Goal: Task Accomplishment & Management: Manage account settings

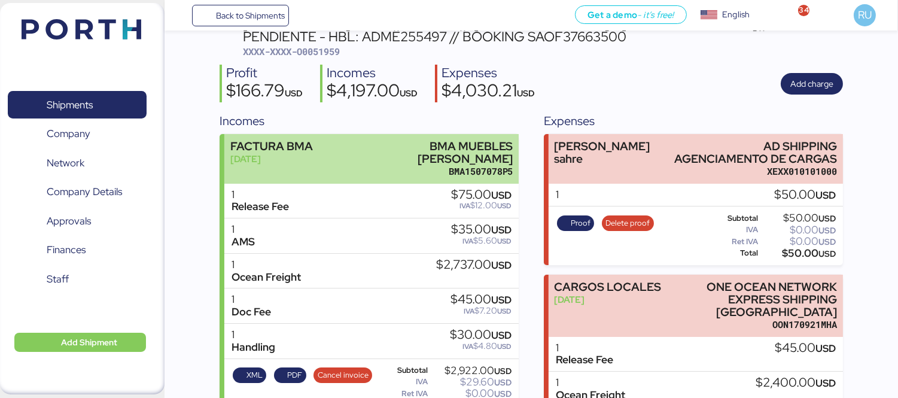
scroll to position [51, 0]
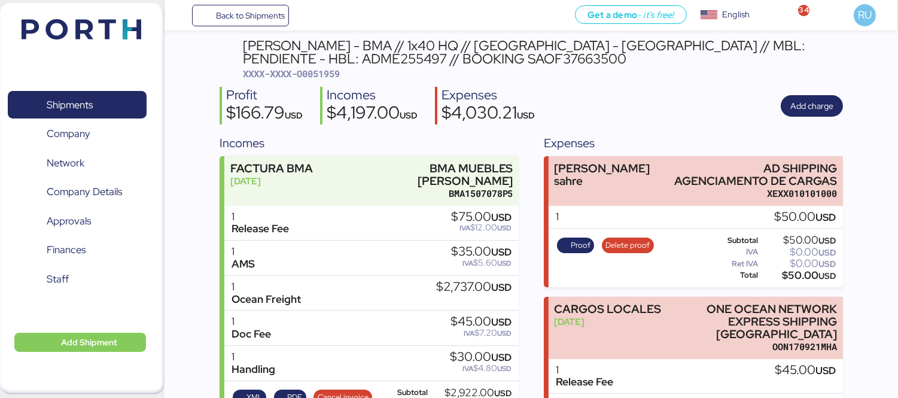
click at [319, 72] on span "XXXX-XXXX-O0051959" at bounding box center [291, 74] width 97 height 12
copy span "O0051959"
click at [326, 78] on span "XXXX-XXXX-O0051959" at bounding box center [291, 74] width 97 height 12
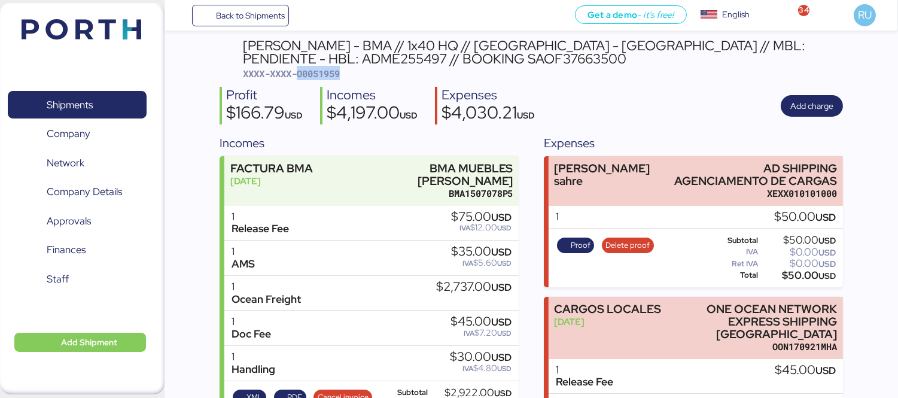
click at [326, 78] on span "XXXX-XXXX-O0051959" at bounding box center [291, 74] width 97 height 12
copy span "O0051959"
click at [680, 116] on div "Profit $166.79 USD Incomes $4,197.00 USD Expenses $4,030.21 USD Add charge" at bounding box center [532, 106] width 624 height 38
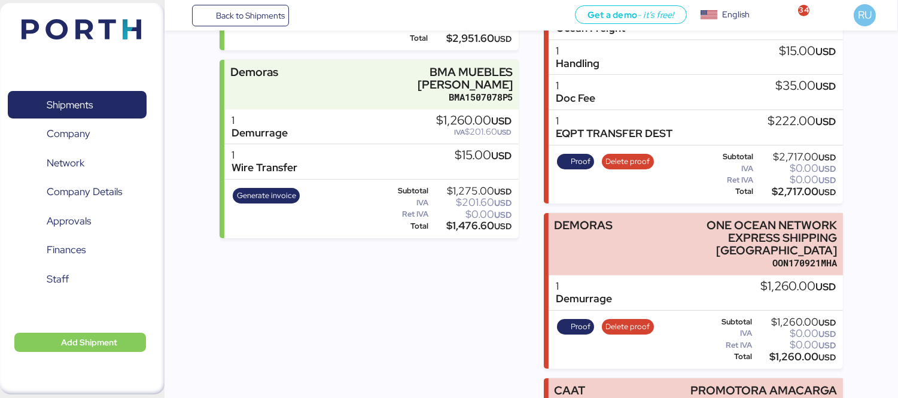
scroll to position [548, 0]
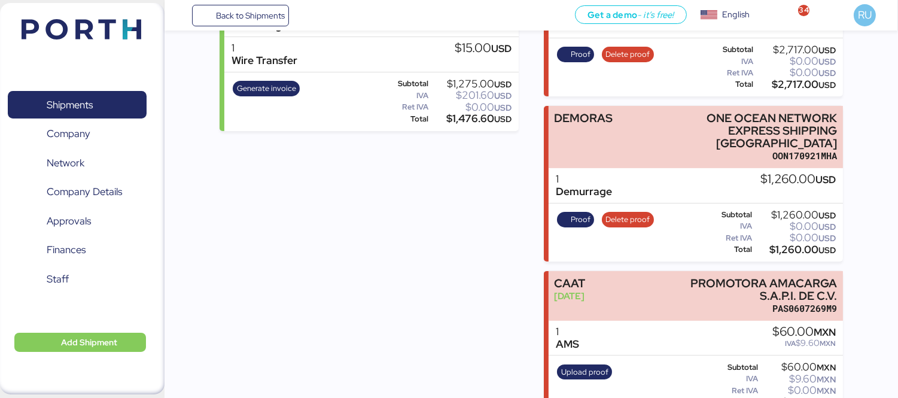
click at [80, 28] on img at bounding box center [82, 29] width 120 height 20
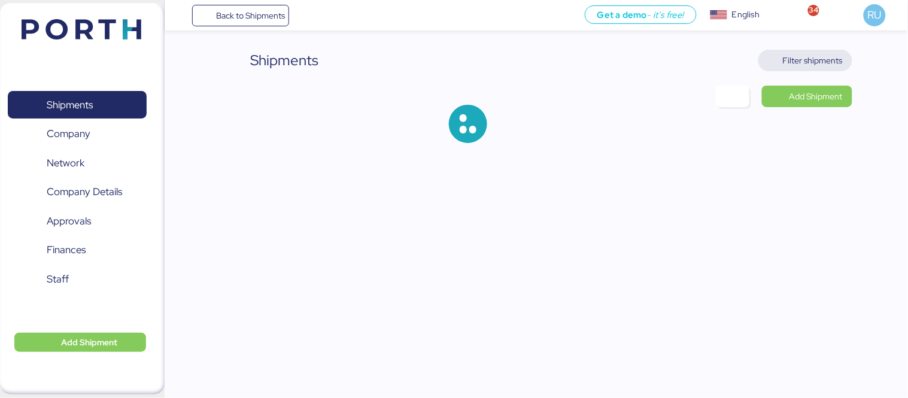
click at [808, 63] on span "Filter shipments" at bounding box center [813, 60] width 60 height 14
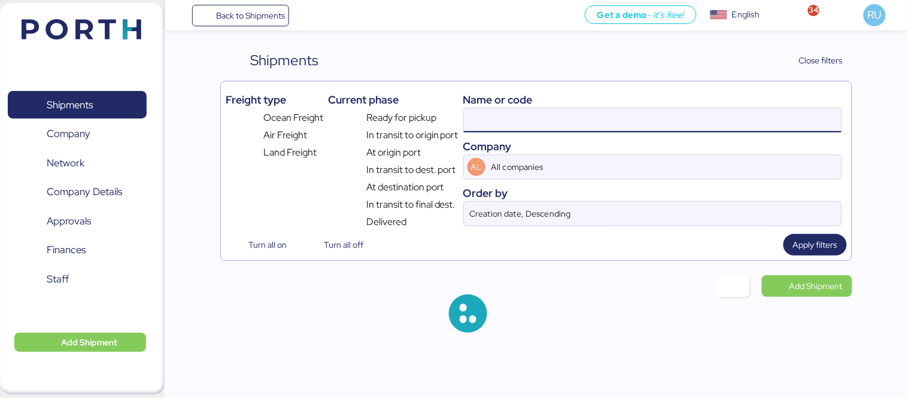
click at [555, 116] on input at bounding box center [653, 120] width 378 height 24
paste input "ADME255985"
type input "ADME255985"
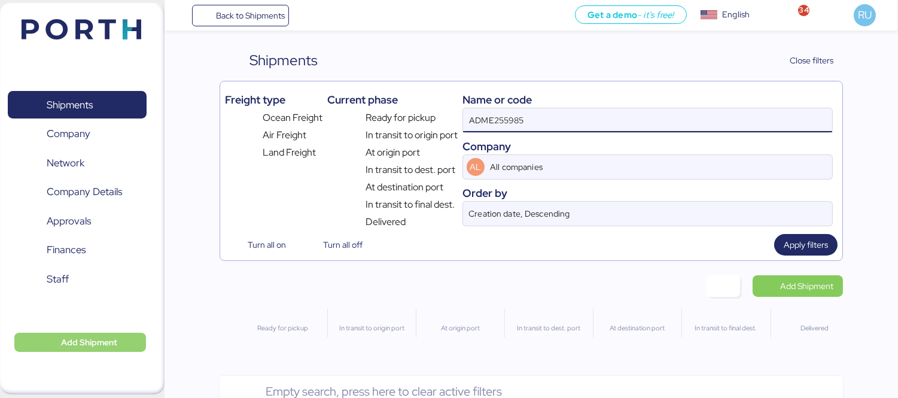
click at [93, 337] on span "Add Shipment" at bounding box center [89, 342] width 56 height 14
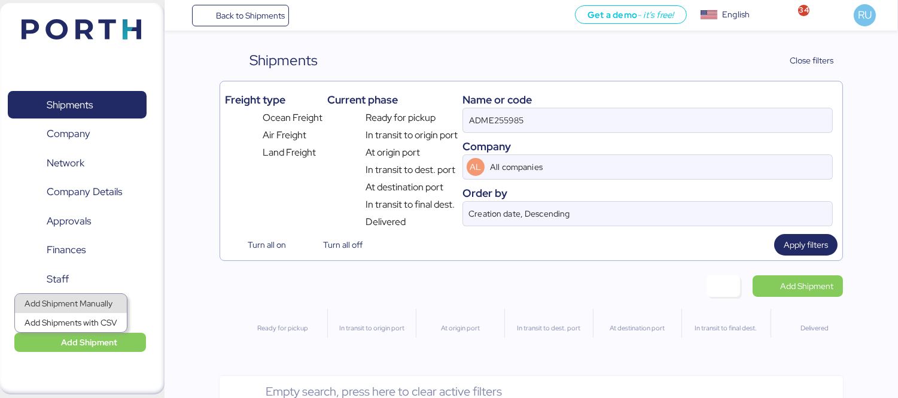
click at [73, 302] on div "Add Shipment Manually" at bounding box center [71, 303] width 93 height 17
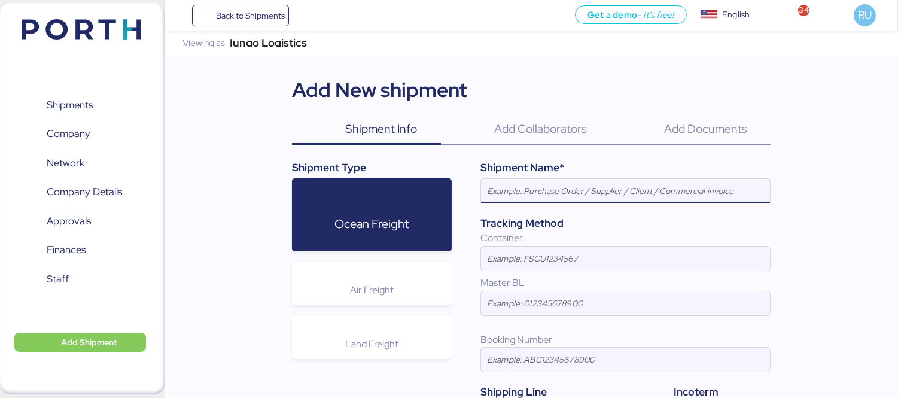
click at [529, 189] on input at bounding box center [625, 191] width 289 height 24
click at [628, 190] on input "[PERSON_NAME] - BMA // 1x40 HQ // paranagua - [GEOGRAPHIC_DATA] // MBL: PENDIEN…" at bounding box center [625, 191] width 289 height 24
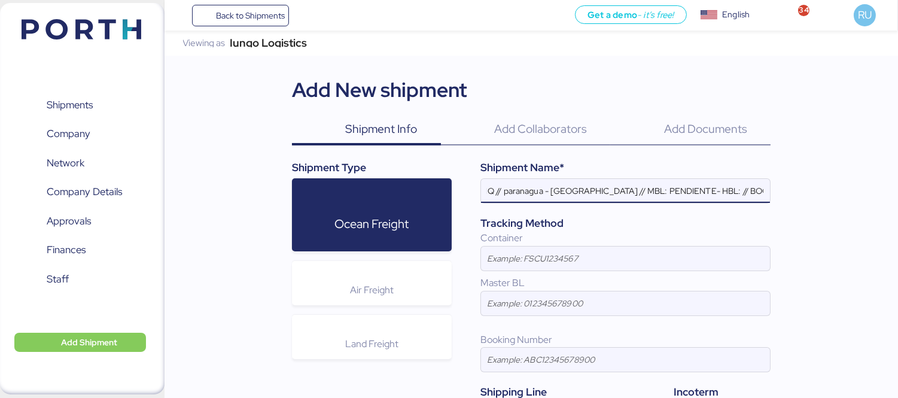
click at [725, 182] on input "[PERSON_NAME] - BMA // 1x40 HQ // paranagua - [GEOGRAPHIC_DATA] // MBL: PENDIEN…" at bounding box center [625, 191] width 289 height 24
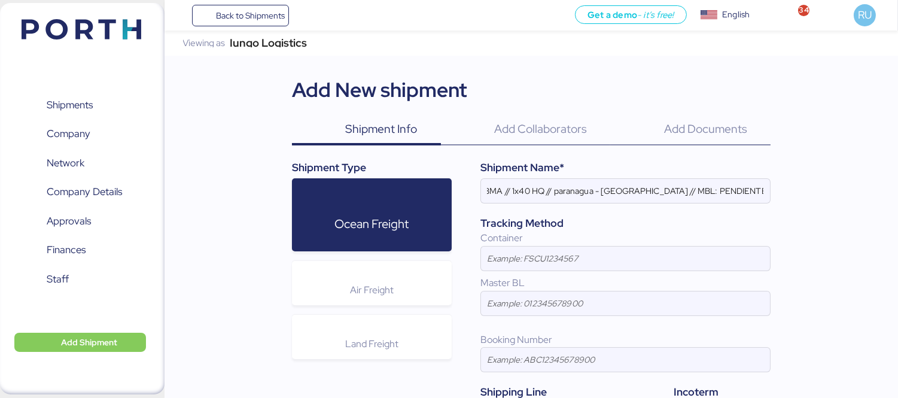
scroll to position [0, 0]
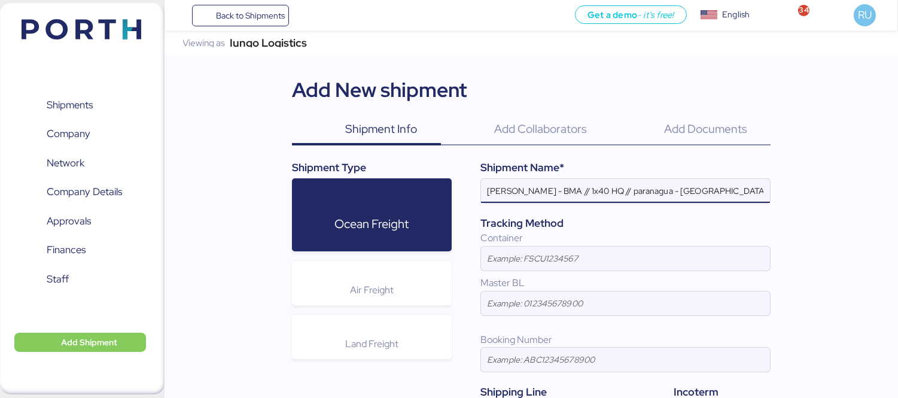
drag, startPoint x: 687, startPoint y: 190, endPoint x: 608, endPoint y: 194, distance: 79.1
click at [608, 194] on input "[PERSON_NAME] - BMA // 1x40 HQ // paranagua - [GEOGRAPHIC_DATA] // MBL: PENDIEN…" at bounding box center [625, 191] width 289 height 24
paste input "[GEOGRAPHIC_DATA] ([GEOGRAPHIC_DATA]) - [GEOGRAPHIC_DATA],"
click at [760, 192] on input "[PERSON_NAME] - BMA // 1x40 HQ // [GEOGRAPHIC_DATA] ([GEOGRAPHIC_DATA]) - [GEOG…" at bounding box center [625, 191] width 289 height 24
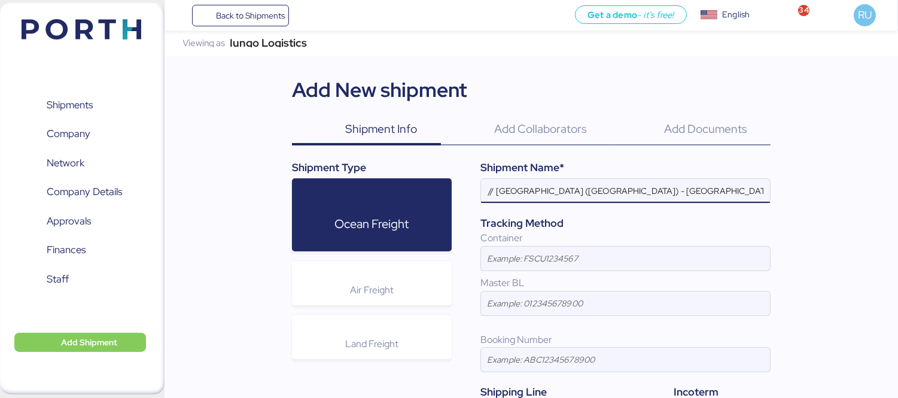
paste input "EBKG14397331"
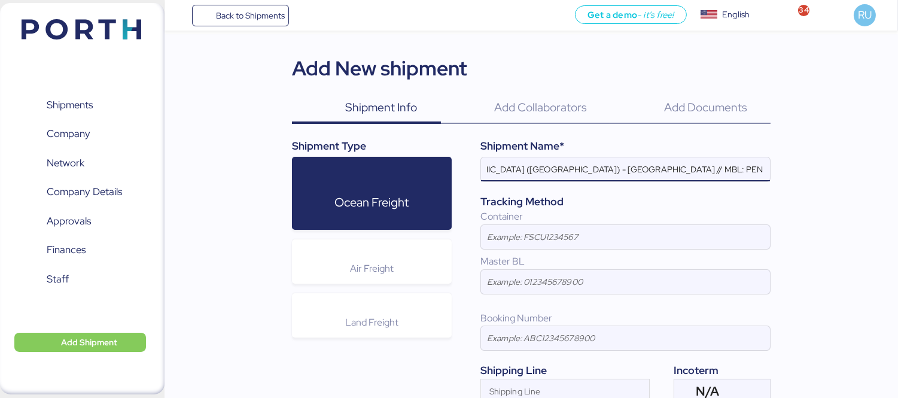
scroll to position [22, 0]
type input "[PERSON_NAME] - BMA // 1x40 HQ // [GEOGRAPHIC_DATA] ([GEOGRAPHIC_DATA]) - [GEOG…"
click at [547, 338] on input at bounding box center [625, 338] width 289 height 24
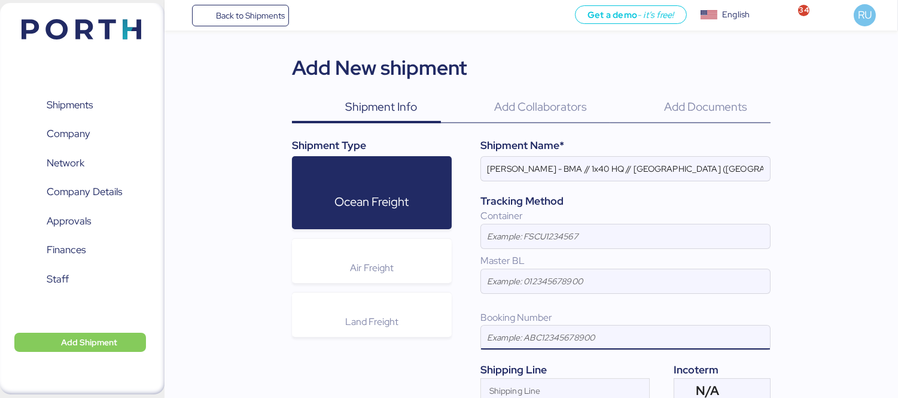
paste input "EBKG14397331"
type input "EBKG14397331"
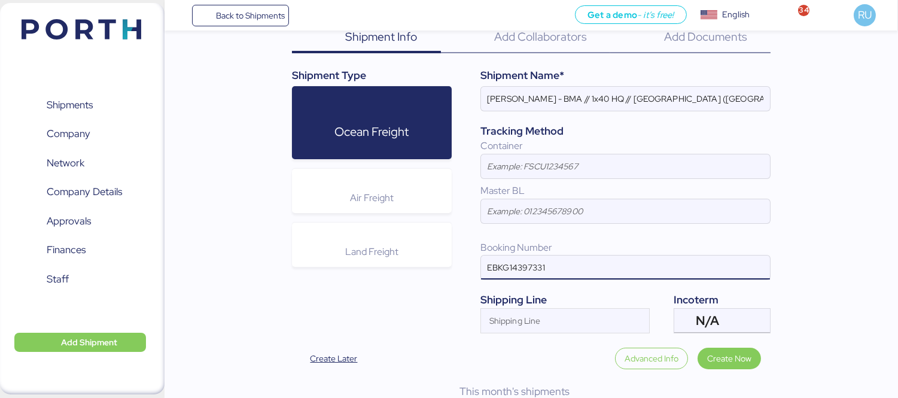
scroll to position [116, 0]
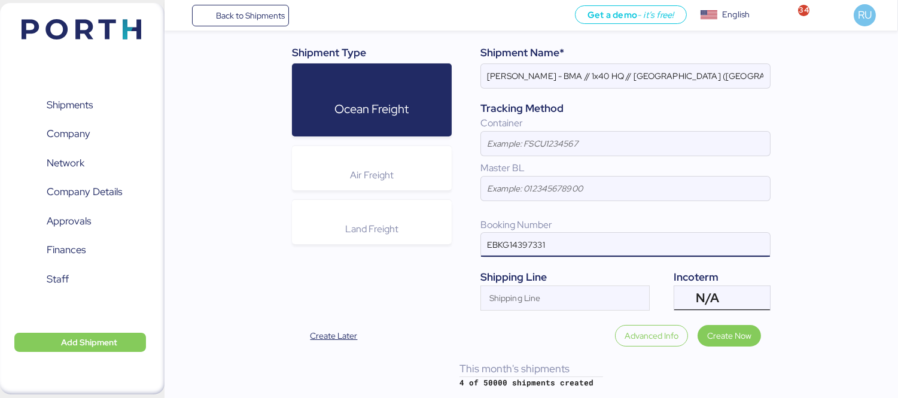
click at [731, 290] on div "N/A" at bounding box center [721, 298] width 50 height 24
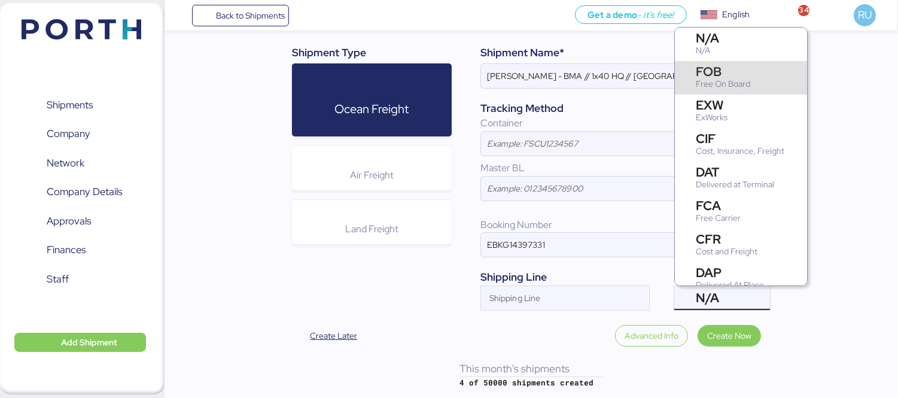
click at [722, 71] on div "FOB" at bounding box center [723, 71] width 54 height 13
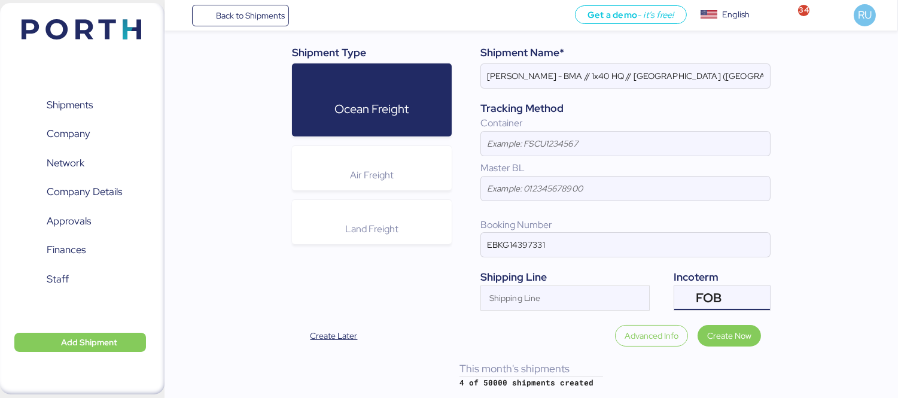
click at [520, 283] on div "Shipping Line" at bounding box center [565, 277] width 169 height 16
click at [527, 292] on div "Shipping Line" at bounding box center [554, 298] width 147 height 24
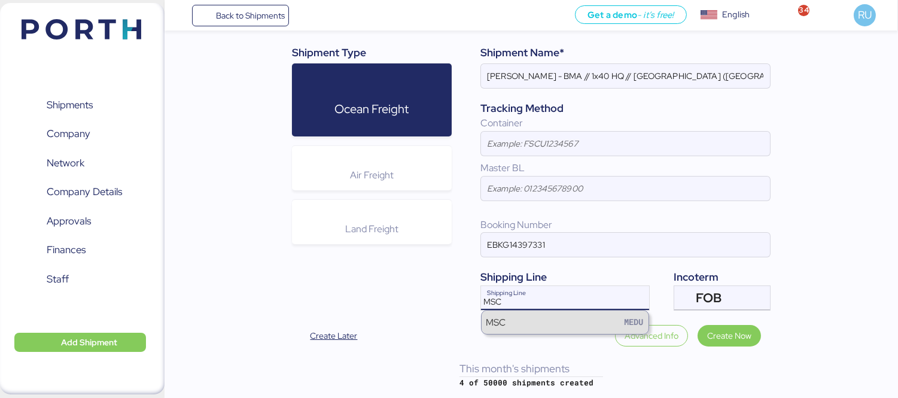
type input "MSC"
click at [537, 324] on div "MSC MEDU" at bounding box center [565, 322] width 167 height 23
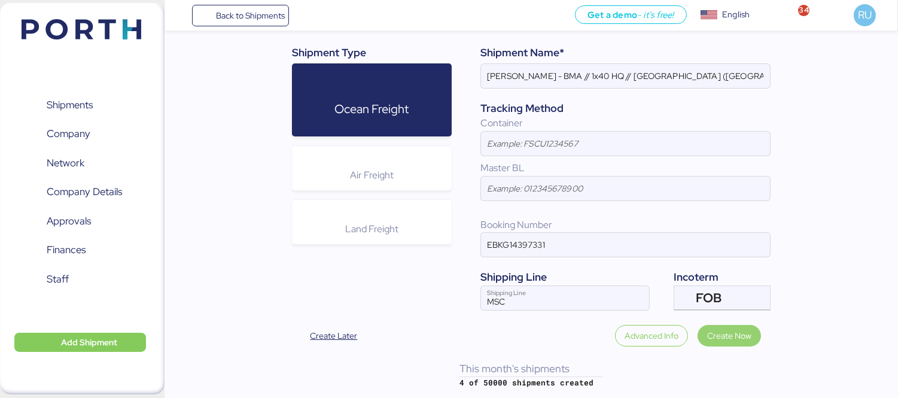
click at [715, 339] on span "Create Now" at bounding box center [729, 336] width 44 height 14
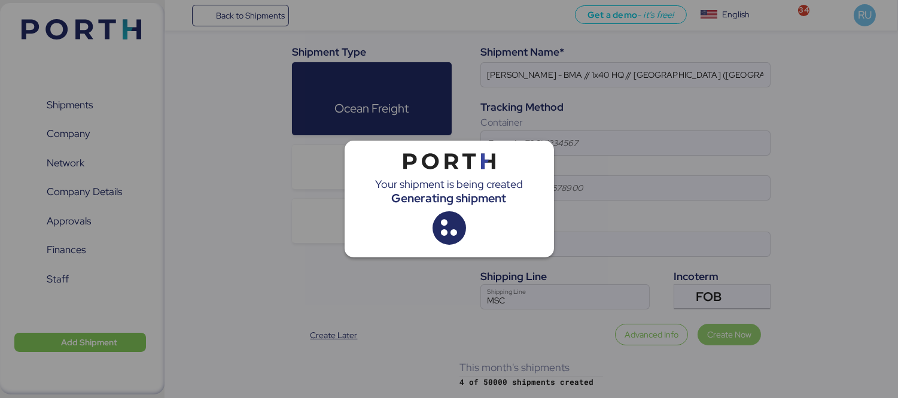
scroll to position [0, 0]
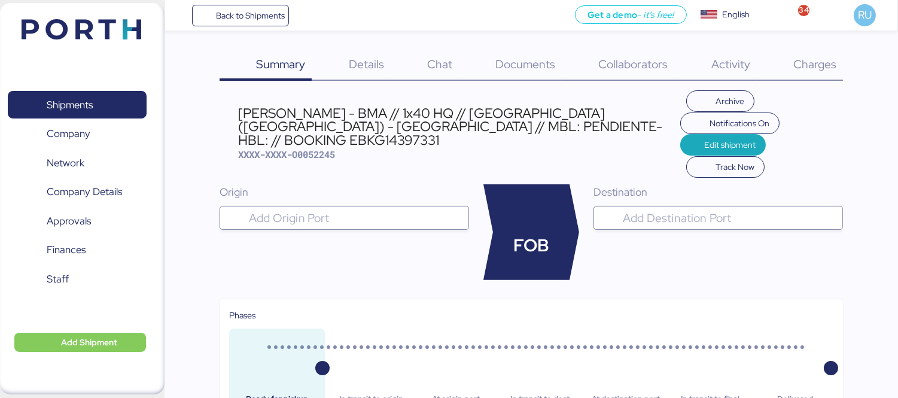
click at [348, 71] on div "Details 0" at bounding box center [351, 65] width 78 height 31
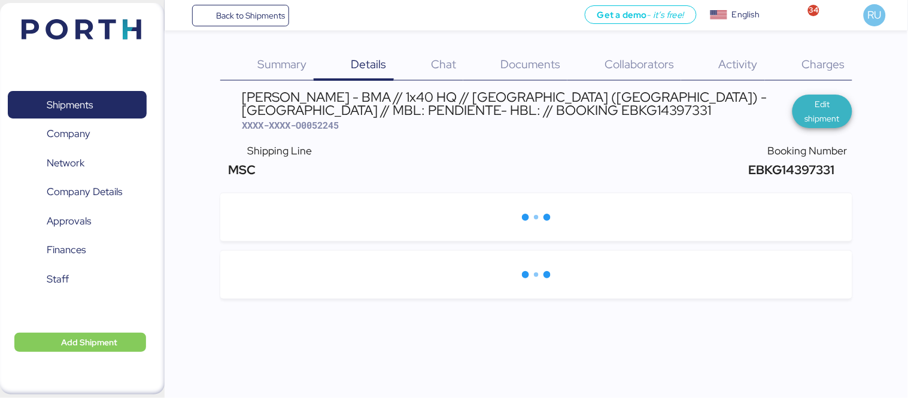
click at [823, 110] on span "Edit shipment" at bounding box center [822, 111] width 41 height 29
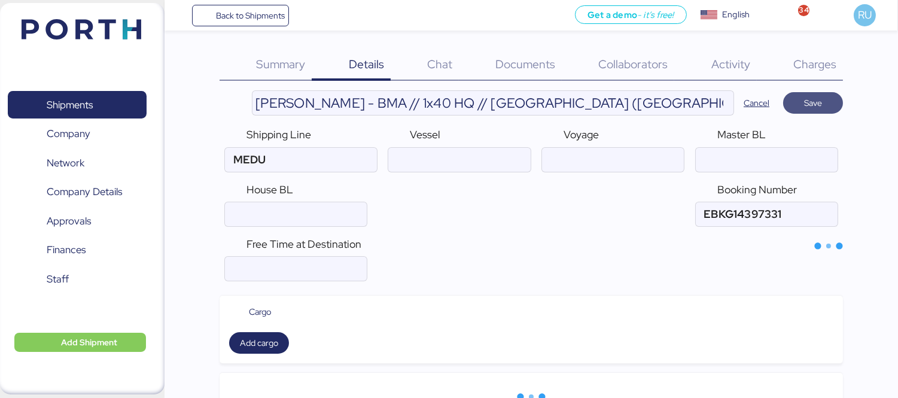
type input "MSC"
click at [733, 166] on input "ocean" at bounding box center [767, 160] width 142 height 24
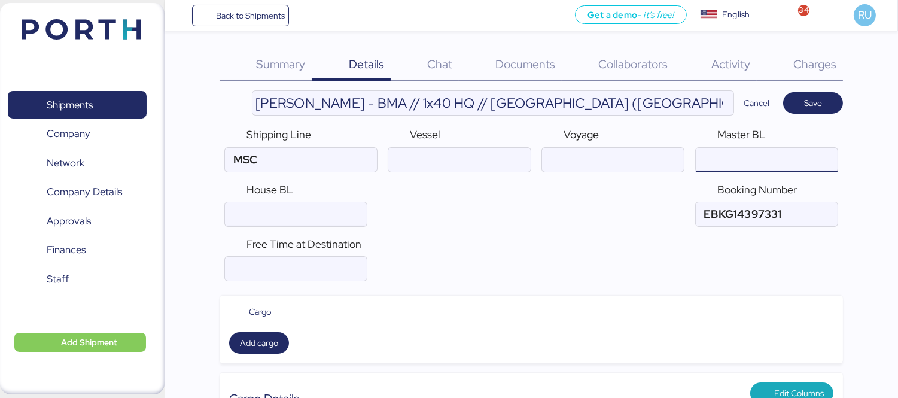
click at [260, 222] on input "ocean" at bounding box center [296, 214] width 142 height 24
paste input "ADME255985"
type input "ADME255985"
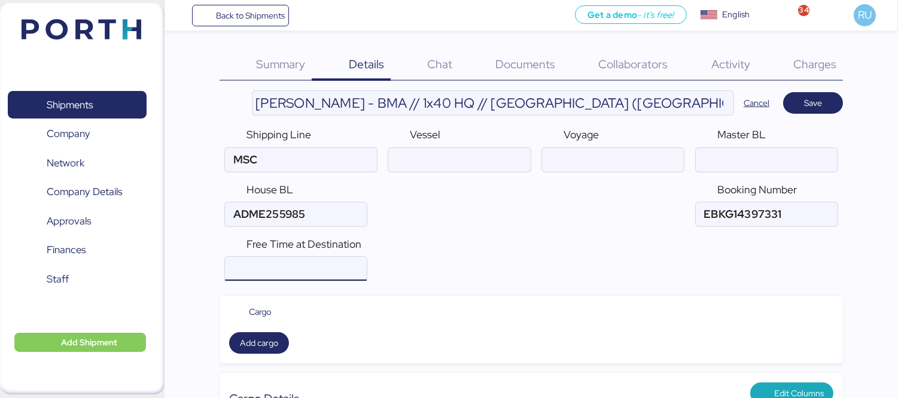
click at [277, 267] on input "number" at bounding box center [296, 269] width 142 height 24
type input "14"
click at [451, 162] on input "ocean" at bounding box center [459, 160] width 142 height 24
paste input "WIDE HOTEL/2536N"
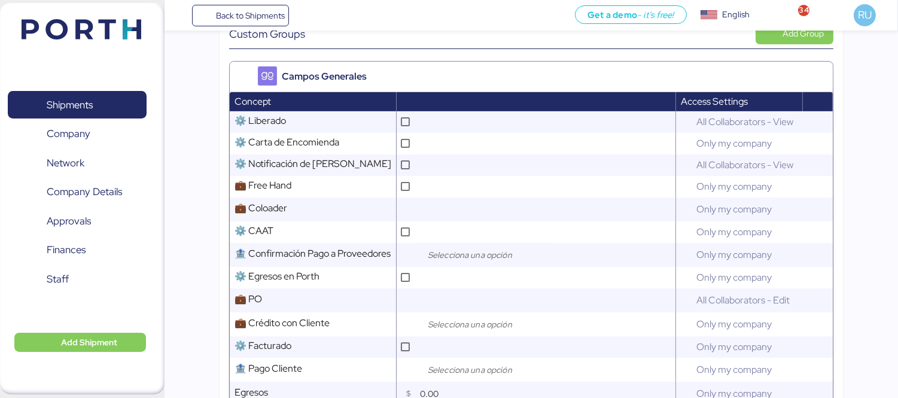
scroll to position [695, 0]
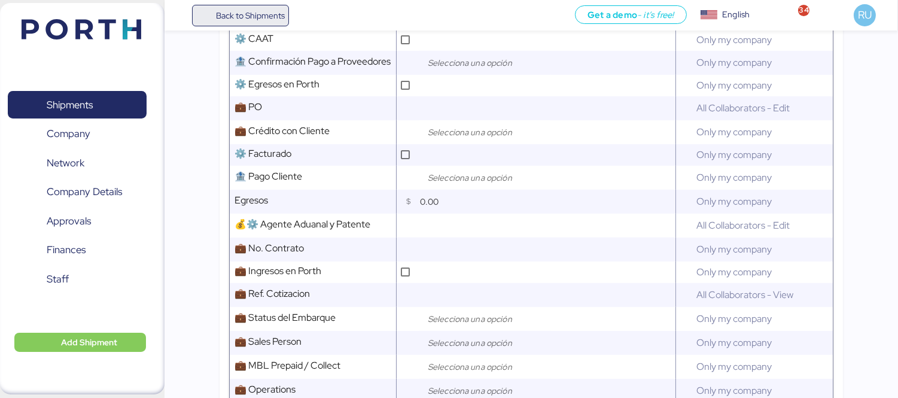
type input "WIDE HOTEL/2536N"
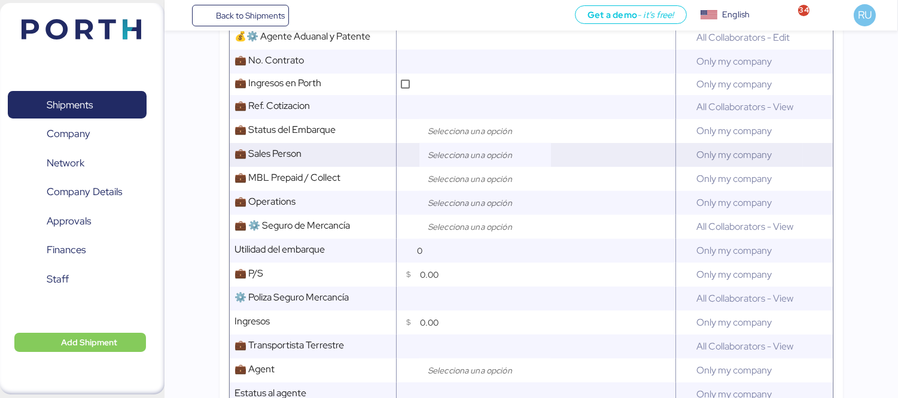
scroll to position [883, 0]
click at [449, 190] on div at bounding box center [486, 178] width 132 height 24
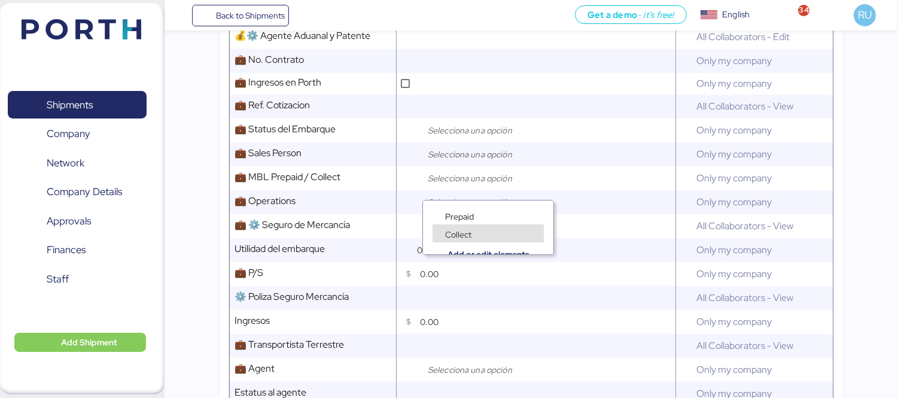
click at [461, 230] on span "Collect" at bounding box center [458, 234] width 26 height 11
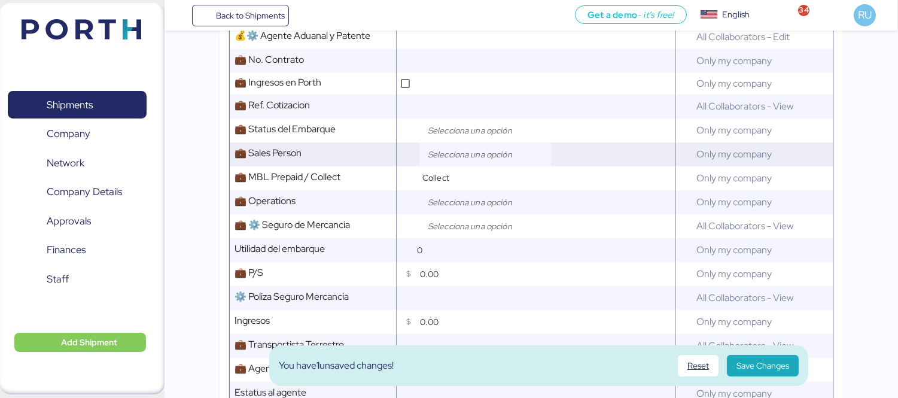
click at [444, 166] on div at bounding box center [486, 154] width 132 height 24
type input "R"
type input "[PERSON_NAME]"
click at [458, 188] on span "[PERSON_NAME]" at bounding box center [479, 192] width 68 height 11
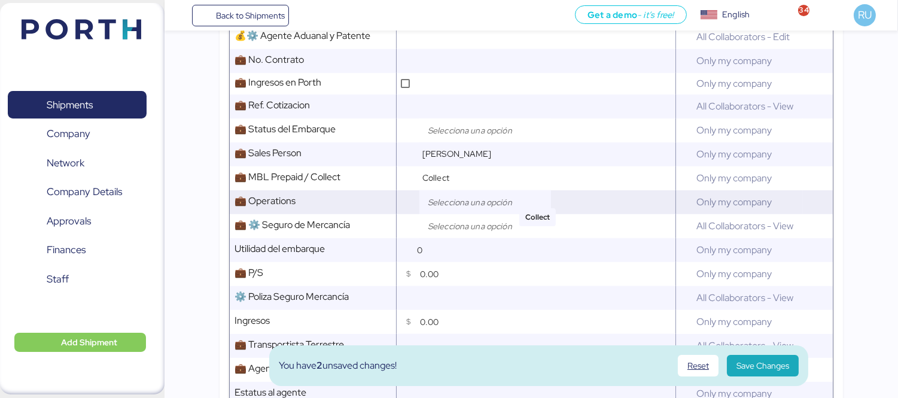
click at [458, 199] on div at bounding box center [486, 202] width 132 height 24
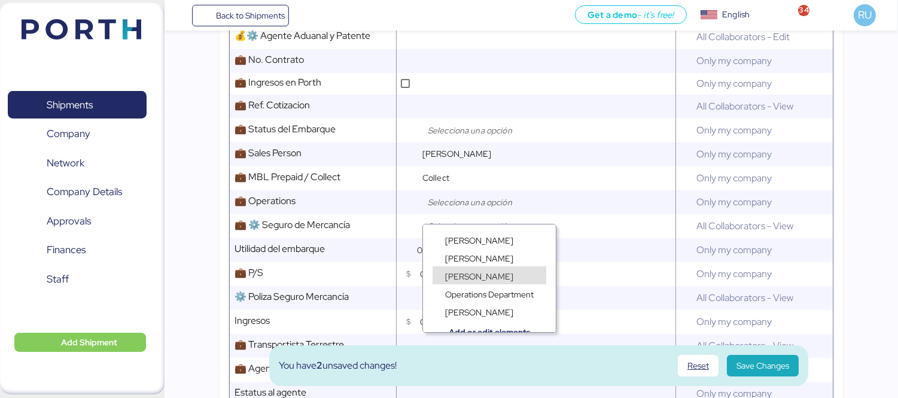
click at [488, 279] on div "Operations Department" at bounding box center [489, 287] width 133 height 18
click at [481, 279] on div "Operations Department" at bounding box center [489, 287] width 133 height 18
click at [435, 272] on div "[PERSON_NAME]" at bounding box center [490, 275] width 114 height 18
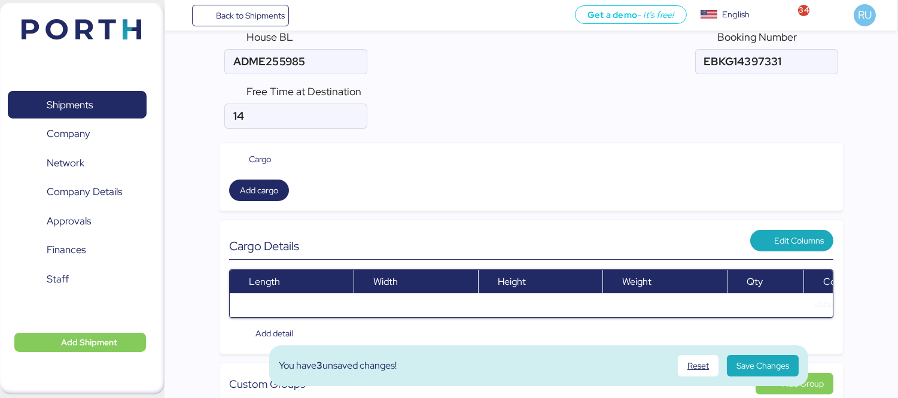
scroll to position [0, 0]
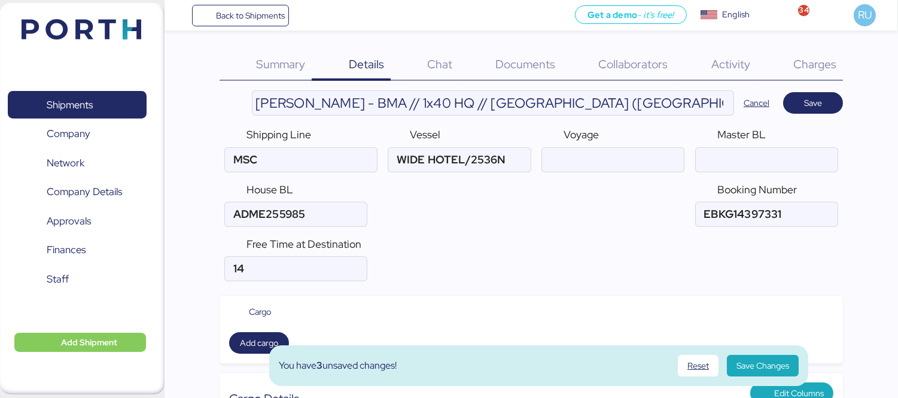
click at [823, 90] on header "[PERSON_NAME] - BMA // 1x40 HQ // [GEOGRAPHIC_DATA] ([GEOGRAPHIC_DATA]) - [GEOG…" at bounding box center [532, 102] width 624 height 25
click at [831, 101] on span "Save" at bounding box center [813, 103] width 41 height 17
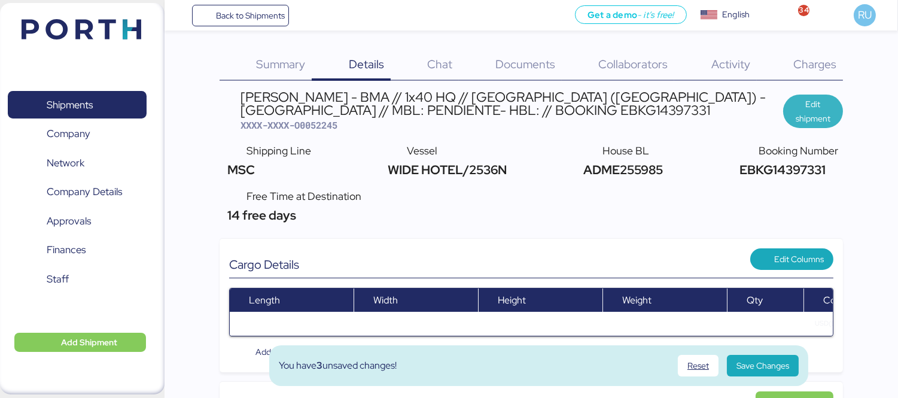
click at [812, 116] on span "Edit shipment" at bounding box center [813, 111] width 41 height 29
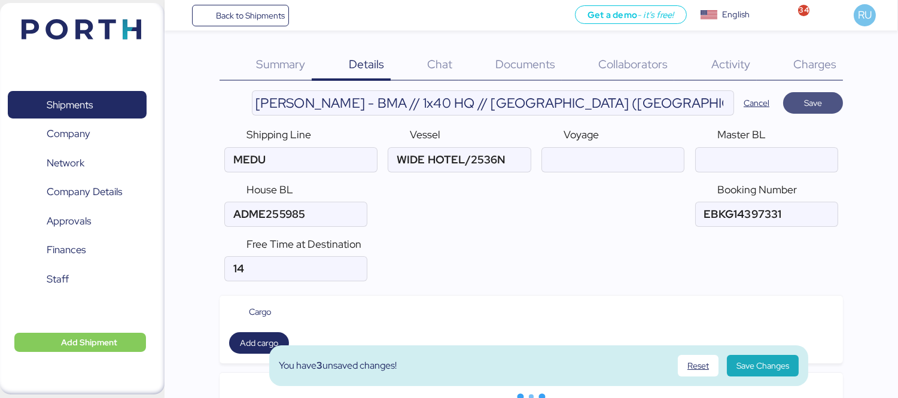
type input "MSC"
click at [685, 111] on input "[PERSON_NAME] - BMA // 1x40 HQ // [GEOGRAPHIC_DATA] ([GEOGRAPHIC_DATA]) - [GEOG…" at bounding box center [493, 103] width 481 height 24
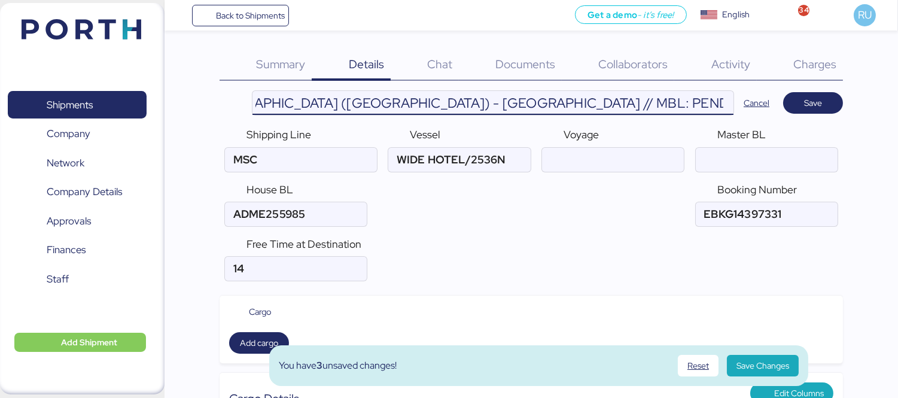
paste input "BMA 076/25"
type input "[PERSON_NAME] - BMA // 1x40 HQ // [GEOGRAPHIC_DATA] ([GEOGRAPHIC_DATA]) - [GEOG…"
click at [803, 109] on span "Save" at bounding box center [813, 103] width 41 height 17
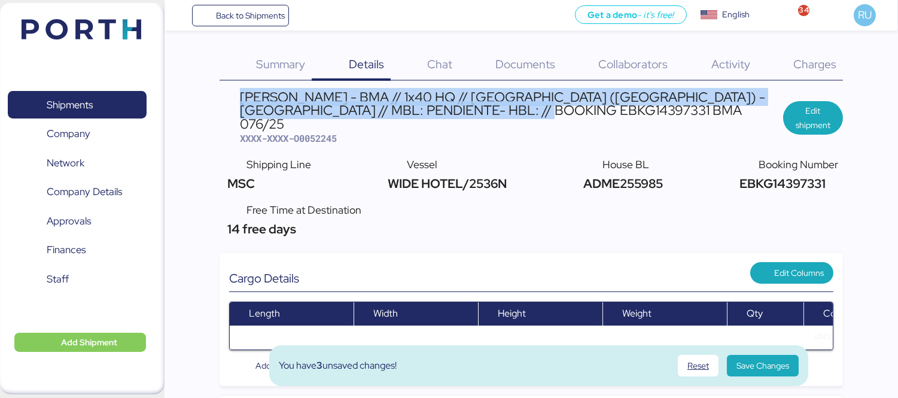
drag, startPoint x: 535, startPoint y: 110, endPoint x: 242, endPoint y: 90, distance: 293.4
click at [242, 90] on header "[PERSON_NAME] - BMA // 1x40 HQ // [GEOGRAPHIC_DATA] ([GEOGRAPHIC_DATA]) - [GEOG…" at bounding box center [532, 117] width 624 height 55
copy div "[PERSON_NAME] - BMA // 1x40 HQ // [GEOGRAPHIC_DATA] ([GEOGRAPHIC_DATA]) - [GEOG…"
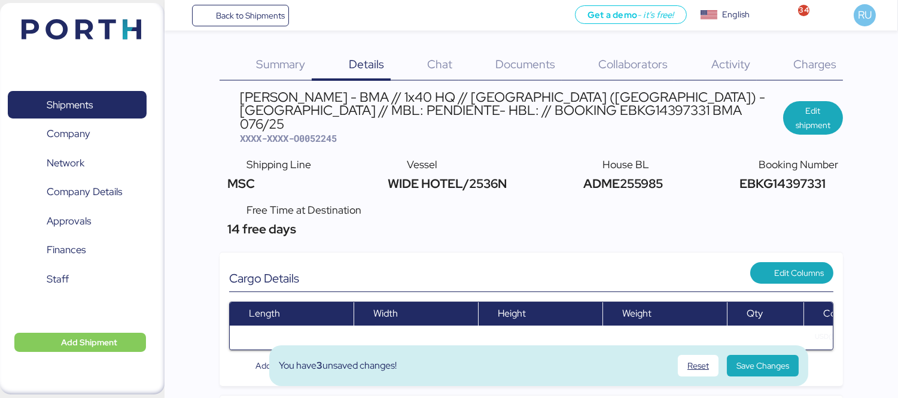
click at [332, 132] on span "XXXX-XXXX-O0052245" at bounding box center [288, 138] width 97 height 12
copy span "O0052245"
click at [816, 60] on span "Charges" at bounding box center [815, 64] width 43 height 16
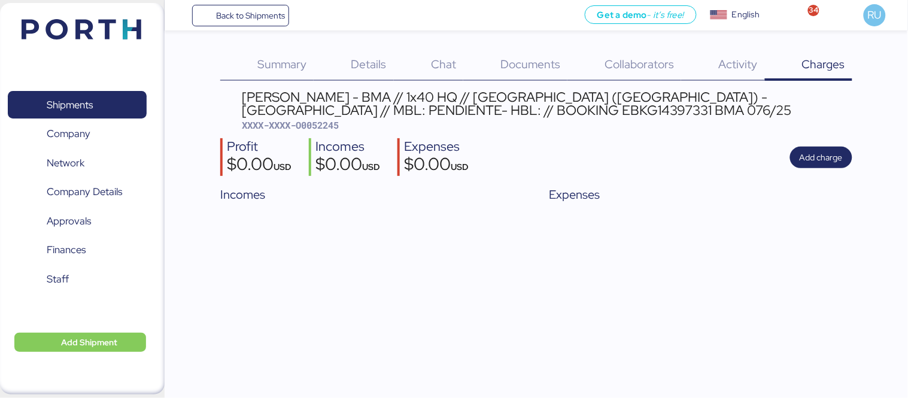
click at [116, 18] on header at bounding box center [64, 27] width 116 height 37
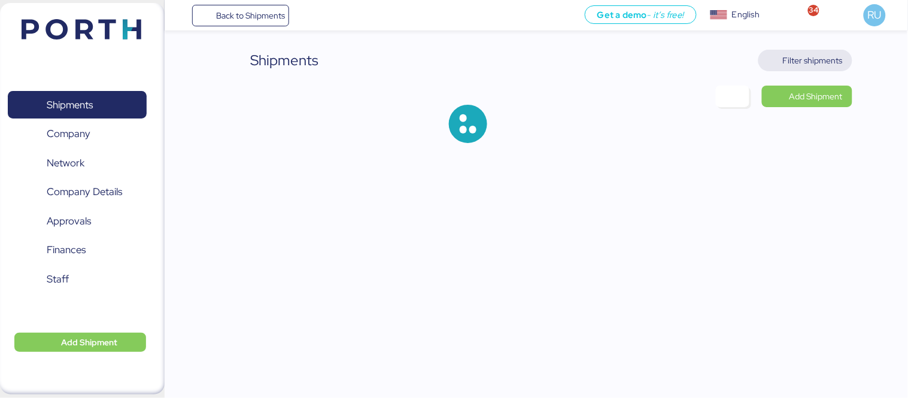
click at [806, 56] on span "Filter shipments" at bounding box center [813, 60] width 60 height 14
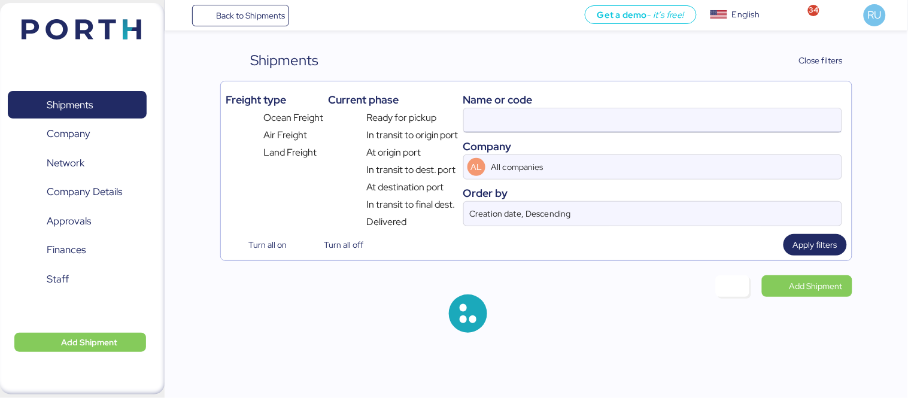
click at [517, 120] on input at bounding box center [653, 120] width 378 height 24
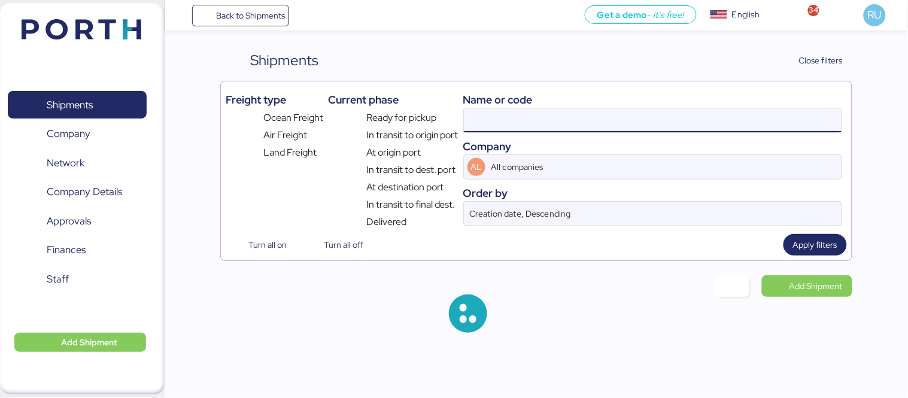
paste input "SAOF37663500"
type input "SAOF37663500"
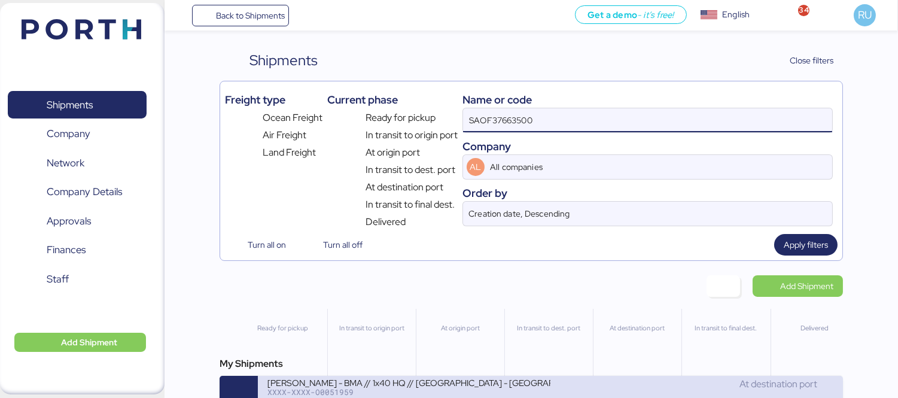
click at [539, 381] on div "[PERSON_NAME] - BMA // 1x40 HQ // [GEOGRAPHIC_DATA] - [GEOGRAPHIC_DATA] // MBL:…" at bounding box center [409, 382] width 283 height 10
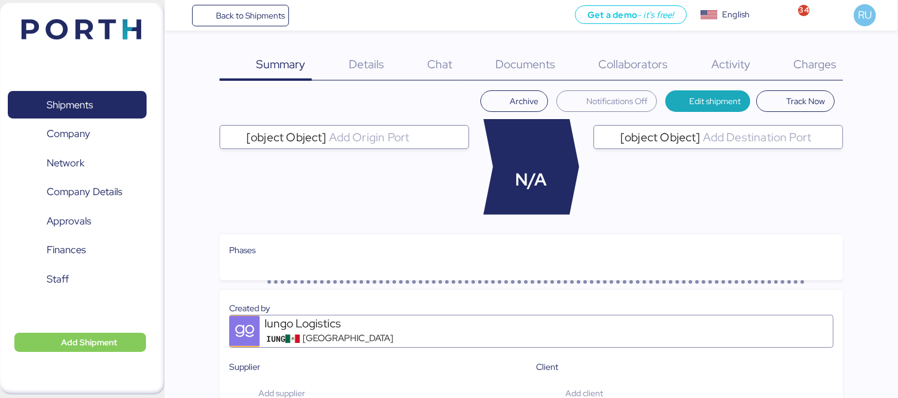
click at [804, 59] on span "Charges" at bounding box center [815, 64] width 43 height 16
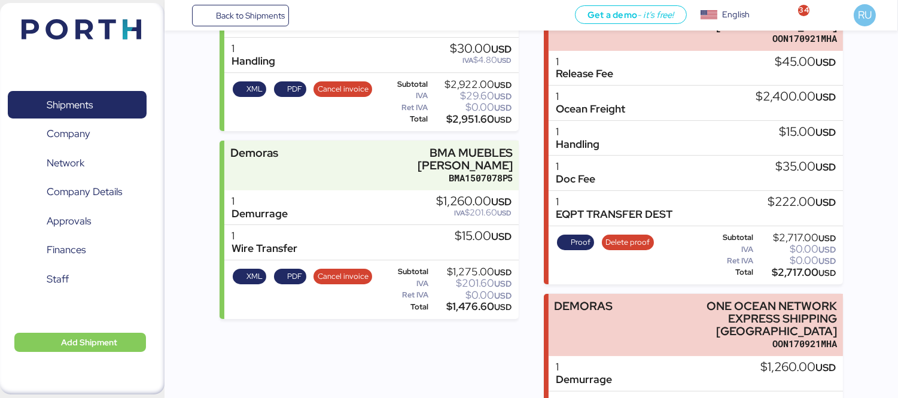
scroll to position [359, 0]
click at [282, 266] on div "XML PDF Cancel invoice" at bounding box center [302, 290] width 147 height 49
click at [287, 271] on span "PDF" at bounding box center [294, 277] width 15 height 13
click at [249, 271] on span "XML" at bounding box center [255, 277] width 16 height 13
